Goal: Navigation & Orientation: Understand site structure

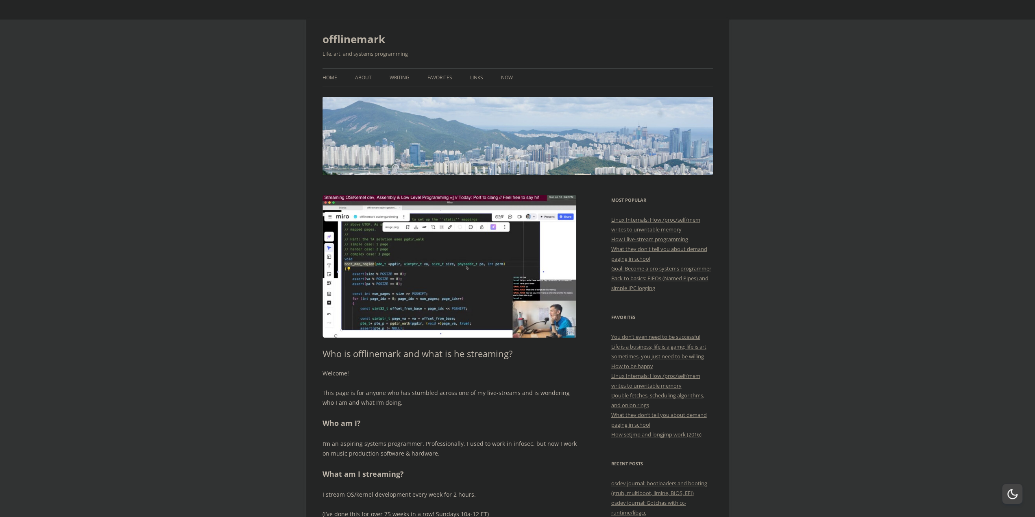
click at [367, 222] on img at bounding box center [449, 266] width 254 height 142
click at [364, 75] on link "About" at bounding box center [363, 78] width 17 height 18
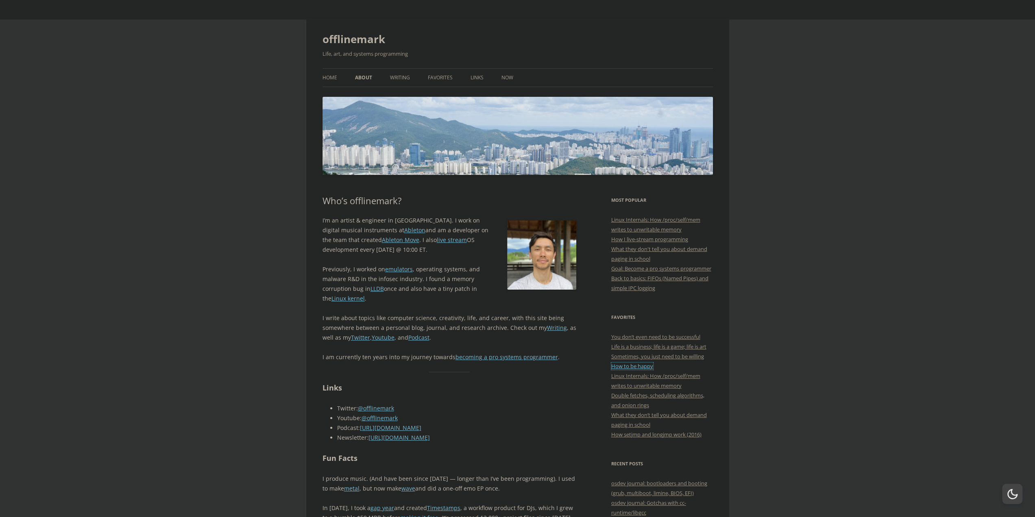
click at [645, 370] on link "How to be happy" at bounding box center [632, 365] width 42 height 7
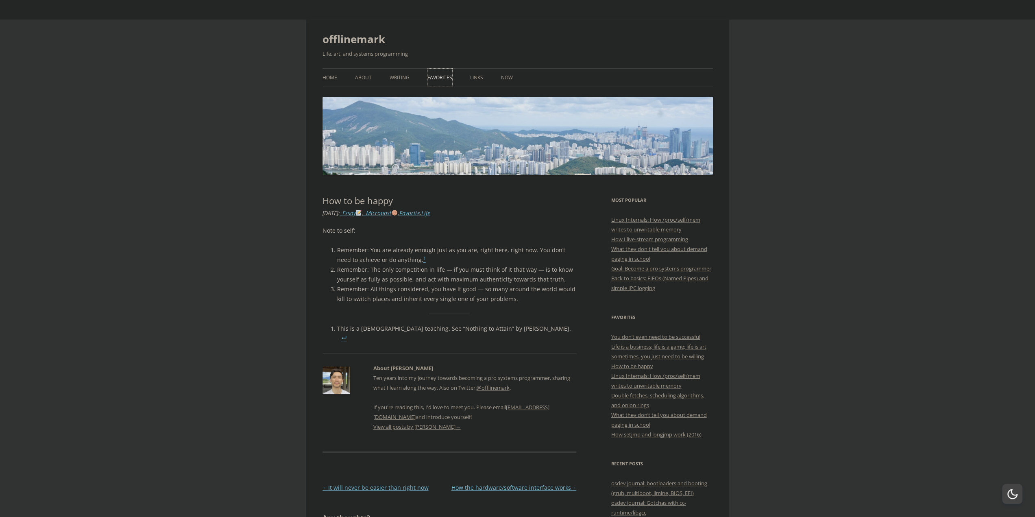
click at [445, 78] on link "Favorites" at bounding box center [439, 78] width 25 height 18
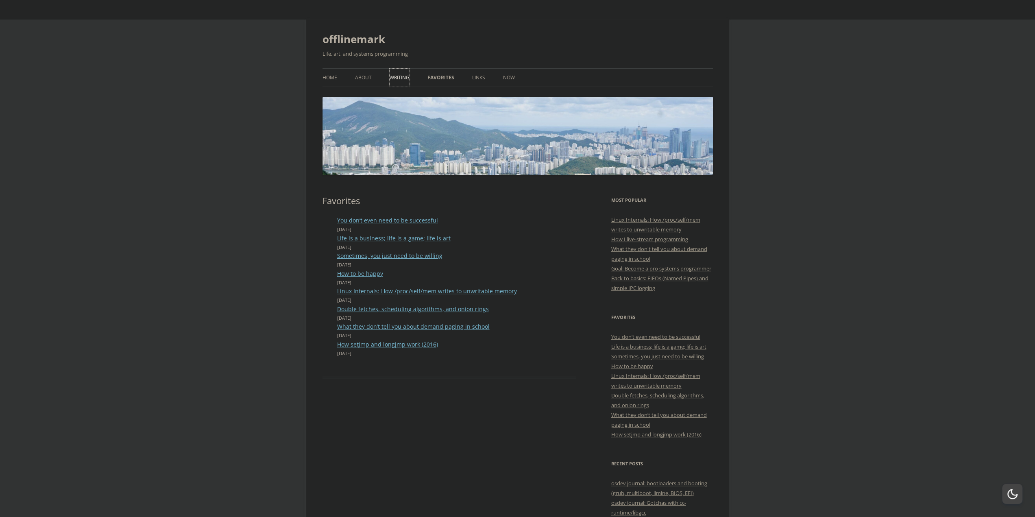
click at [398, 77] on link "Writing" at bounding box center [400, 78] width 20 height 18
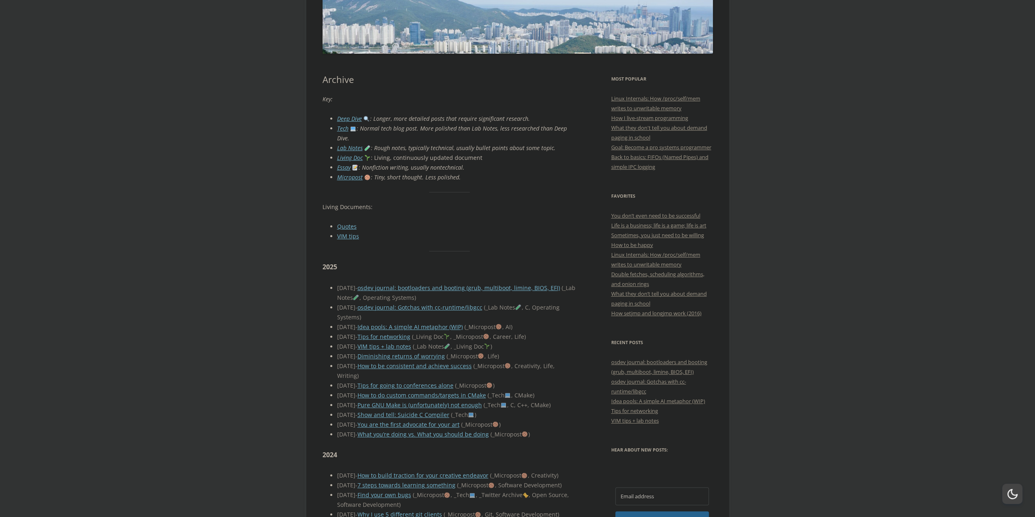
scroll to position [122, 0]
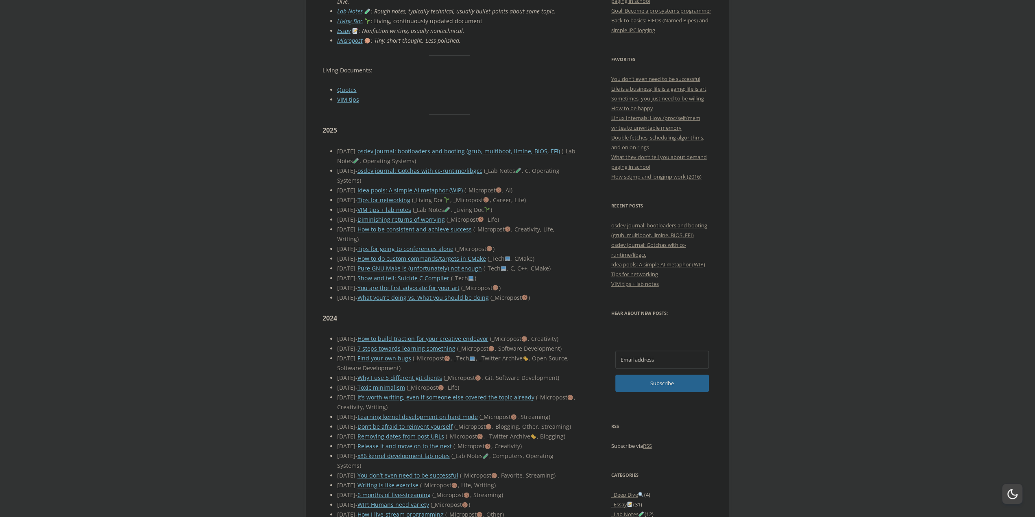
scroll to position [325, 0]
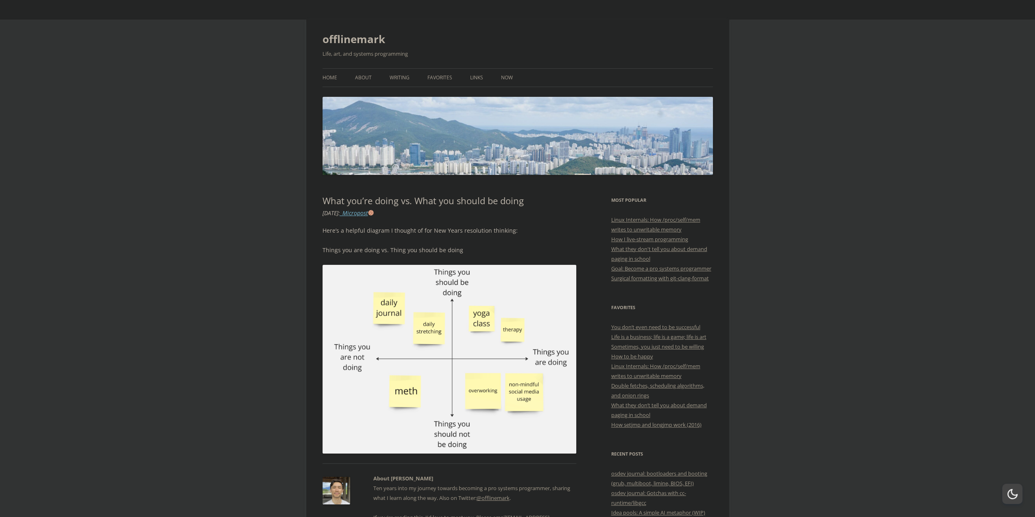
click at [381, 79] on ul "Home About Writing Favorites Links Now" at bounding box center [517, 77] width 390 height 19
click at [433, 74] on link "Favorites" at bounding box center [439, 78] width 25 height 18
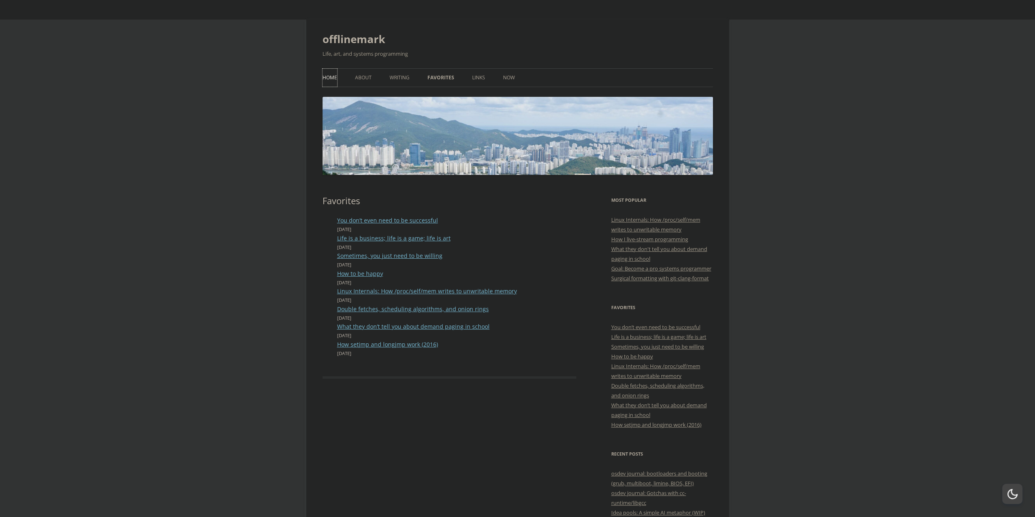
click at [329, 76] on link "Home" at bounding box center [329, 78] width 15 height 18
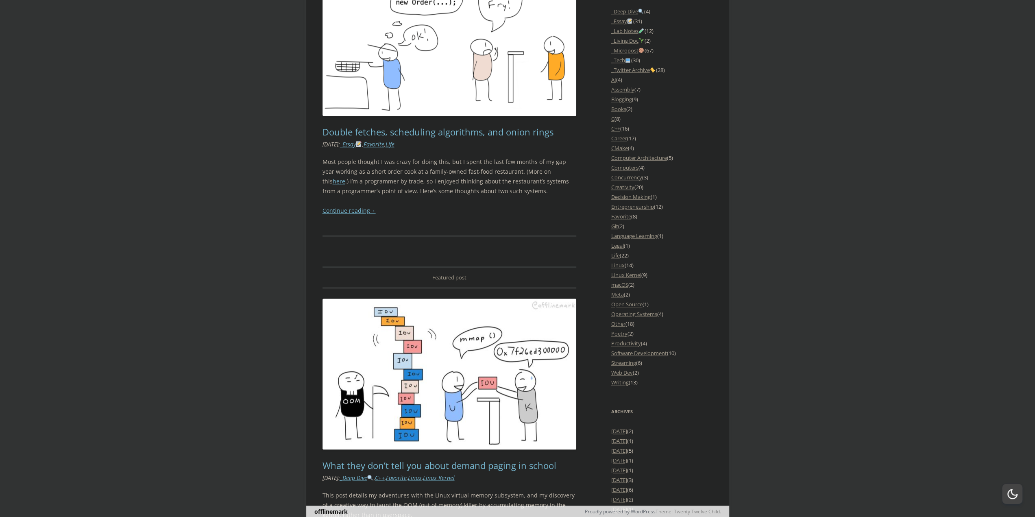
scroll to position [732, 0]
